Goal: Task Accomplishment & Management: Manage account settings

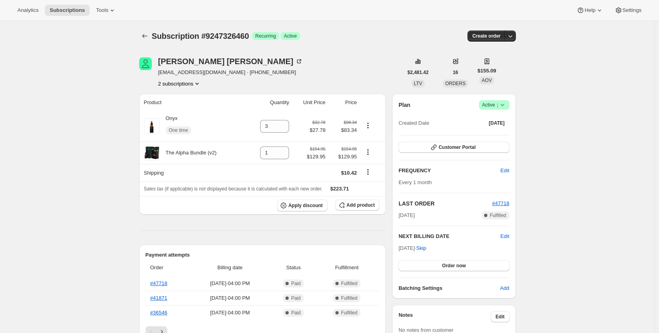
click at [150, 33] on button "Subscriptions" at bounding box center [144, 36] width 11 height 11
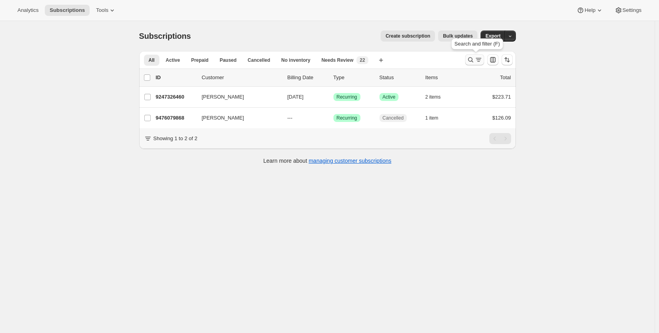
click at [475, 60] on icon "Search and filter results" at bounding box center [471, 60] width 8 height 8
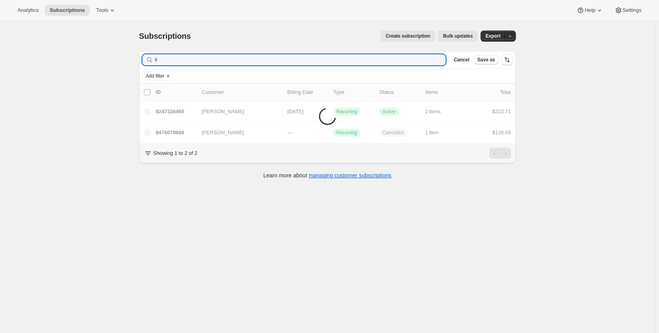
type input "l"
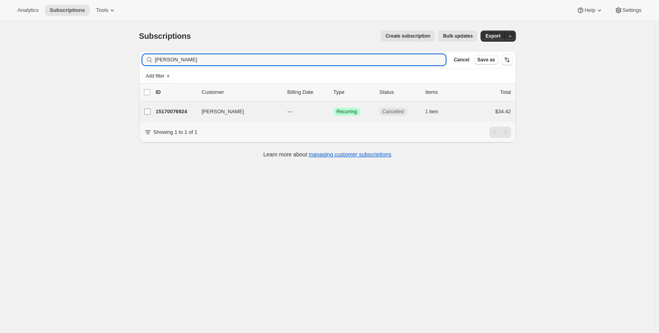
type input "[PERSON_NAME]"
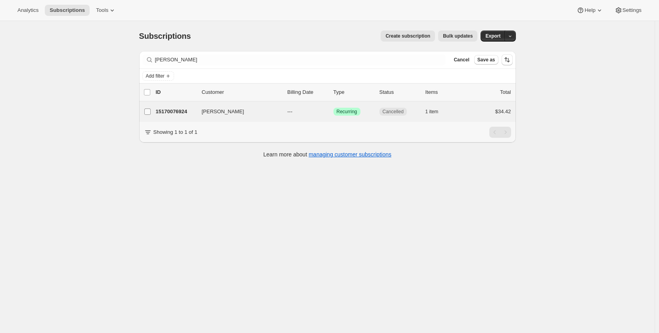
click at [155, 111] on label "[PERSON_NAME]" at bounding box center [147, 111] width 17 height 21
click at [151, 111] on input "[PERSON_NAME]" at bounding box center [147, 112] width 6 height 6
checkbox input "true"
click at [170, 107] on div "15170076924 [PERSON_NAME] --- Success Recurring Cancelled 1 item $34.42" at bounding box center [333, 112] width 355 height 11
checkbox input "false"
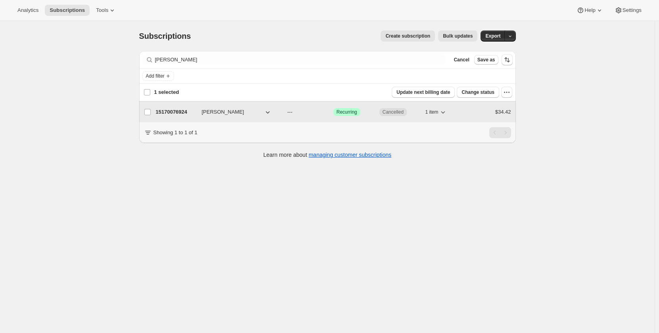
checkbox input "false"
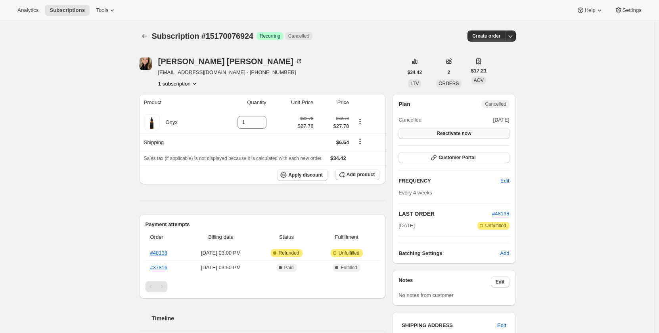
click at [463, 133] on span "Reactivate now" at bounding box center [454, 133] width 34 height 6
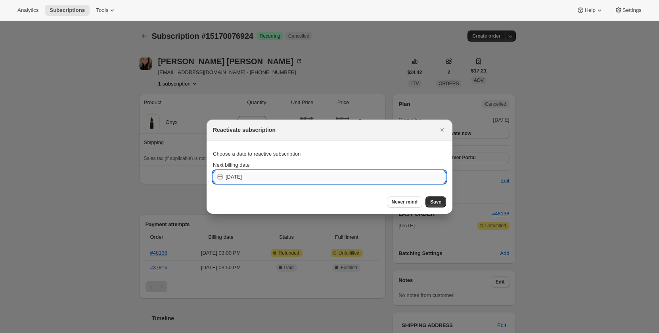
click at [257, 174] on input "[DATE]" at bounding box center [336, 177] width 220 height 13
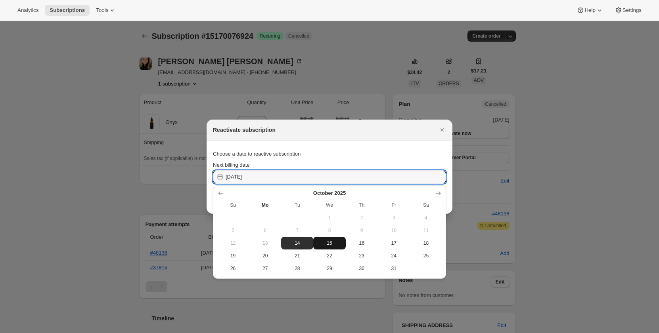
click at [328, 239] on button "15" at bounding box center [329, 243] width 32 height 13
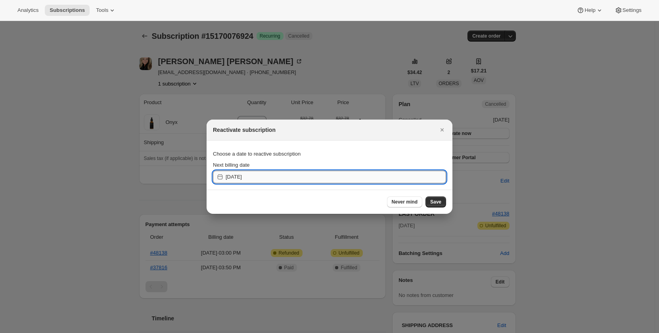
click at [237, 176] on input "[DATE]" at bounding box center [336, 177] width 220 height 13
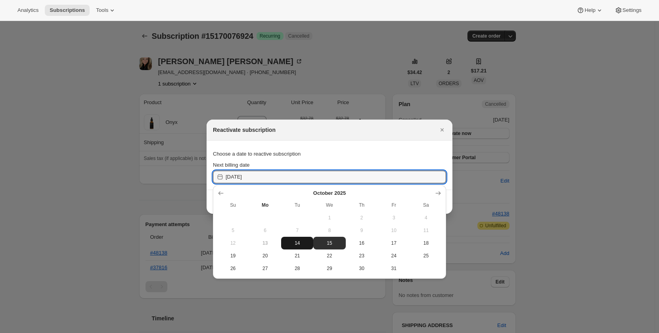
click at [296, 239] on button "14" at bounding box center [297, 243] width 32 height 13
type input "[DATE]"
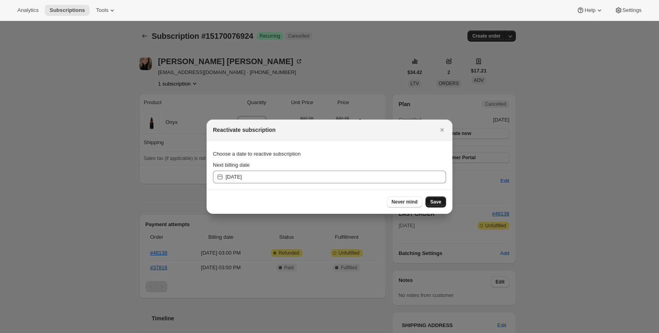
click at [433, 201] on span "Save" at bounding box center [435, 202] width 11 height 6
